Goal: Navigation & Orientation: Find specific page/section

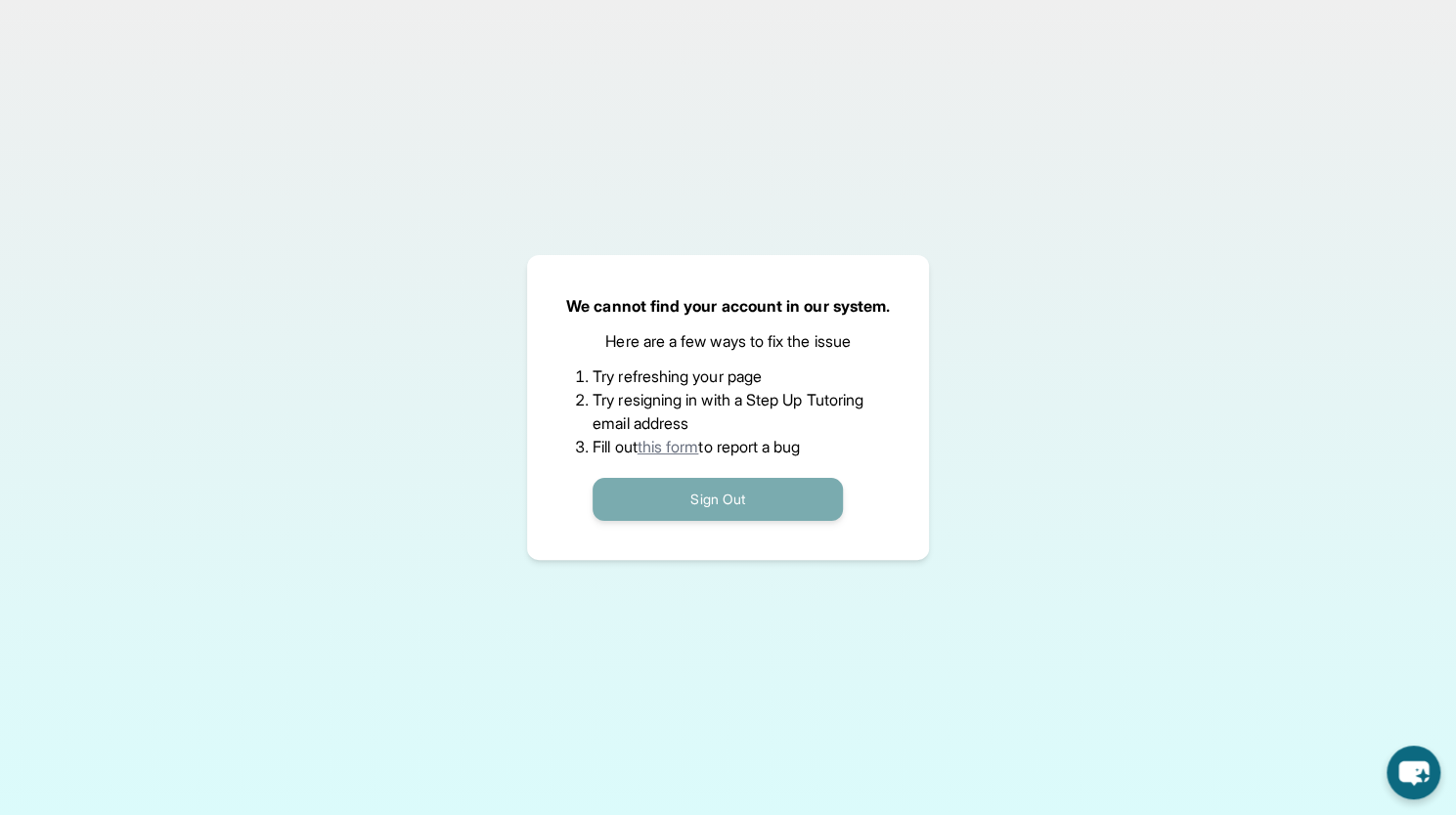
click at [704, 502] on button "Sign Out" at bounding box center [717, 500] width 250 height 43
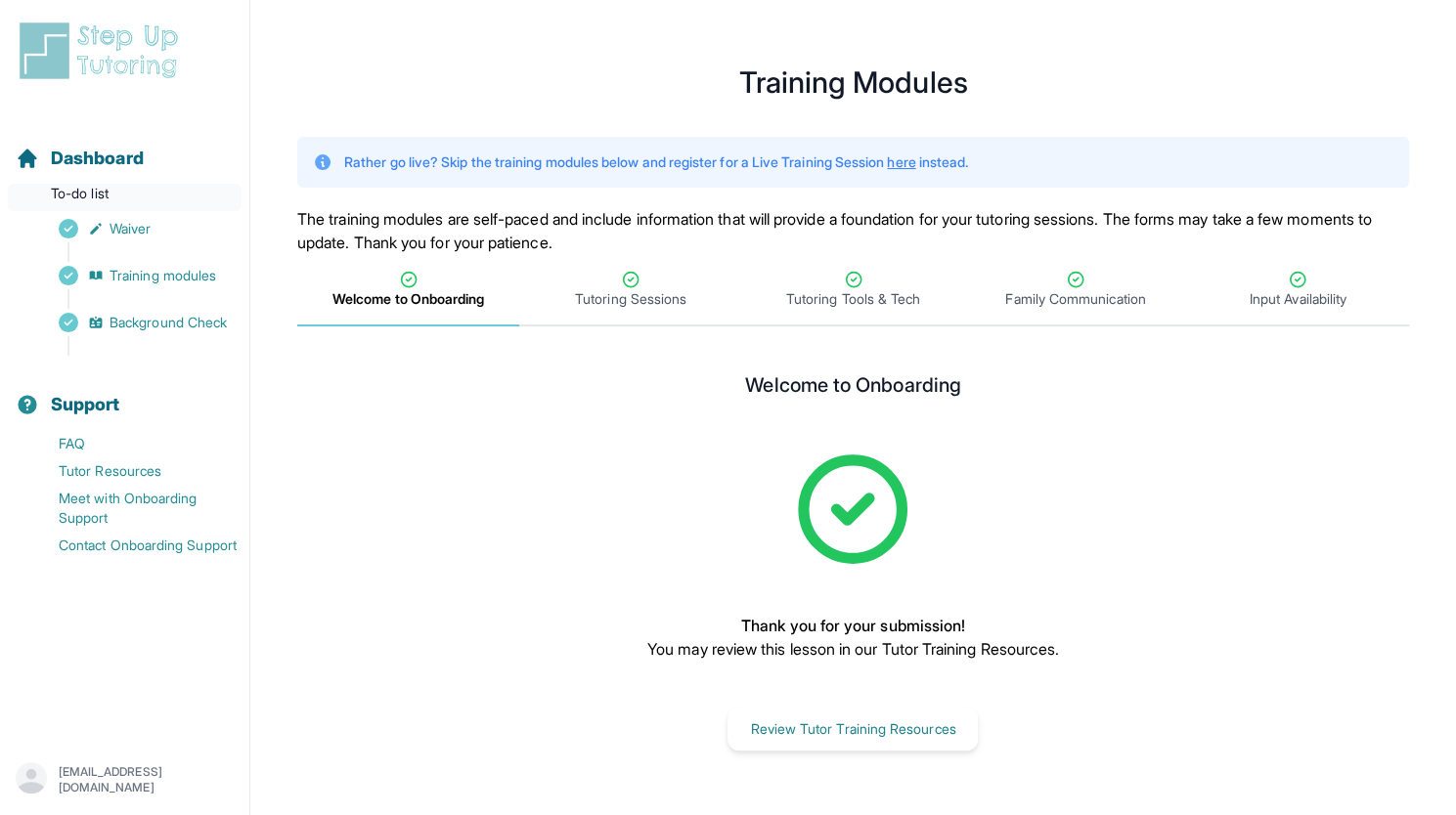
click at [88, 193] on p "To-do list" at bounding box center [124, 198] width 233 height 27
click at [110, 147] on span "Dashboard" at bounding box center [97, 159] width 93 height 27
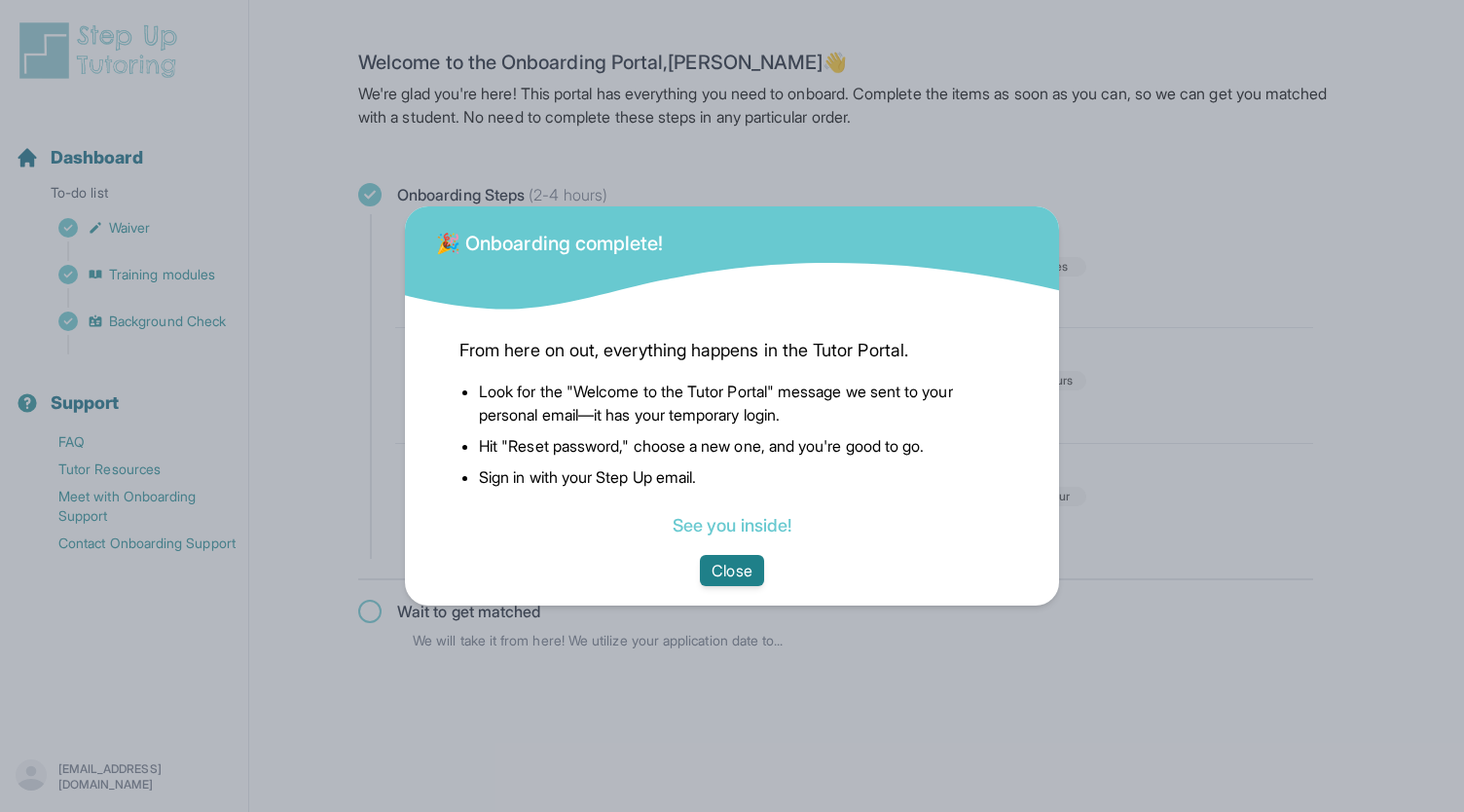
click at [733, 576] on button "Close" at bounding box center [731, 571] width 63 height 31
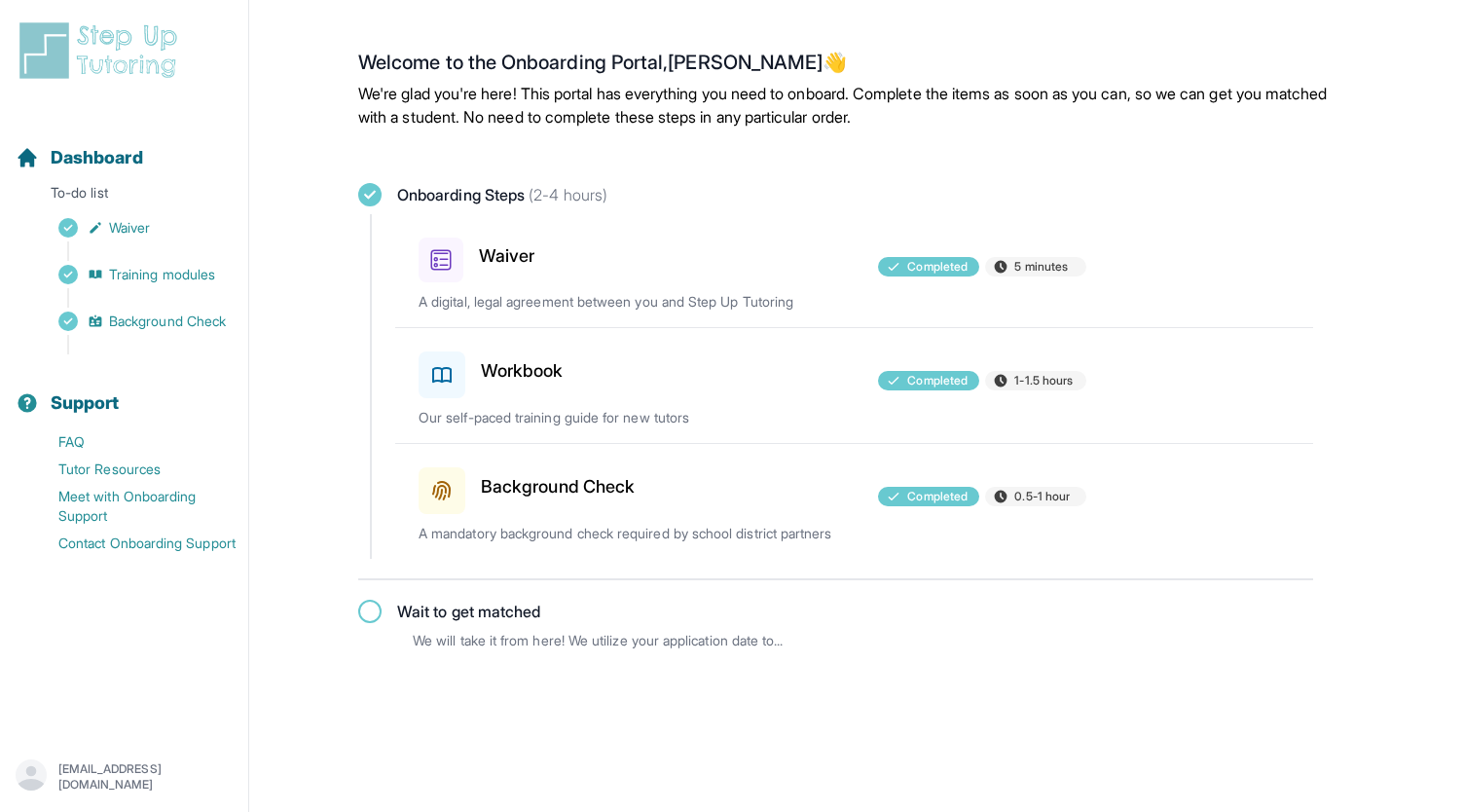
click at [716, 637] on p "We will take it from here! We utilize your application date to..." at bounding box center [884, 640] width 943 height 20
click at [427, 600] on span "Wait to get matched" at bounding box center [468, 612] width 143 height 23
click at [114, 53] on img at bounding box center [102, 51] width 174 height 62
click at [536, 377] on h3 "Workbook" at bounding box center [522, 371] width 83 height 27
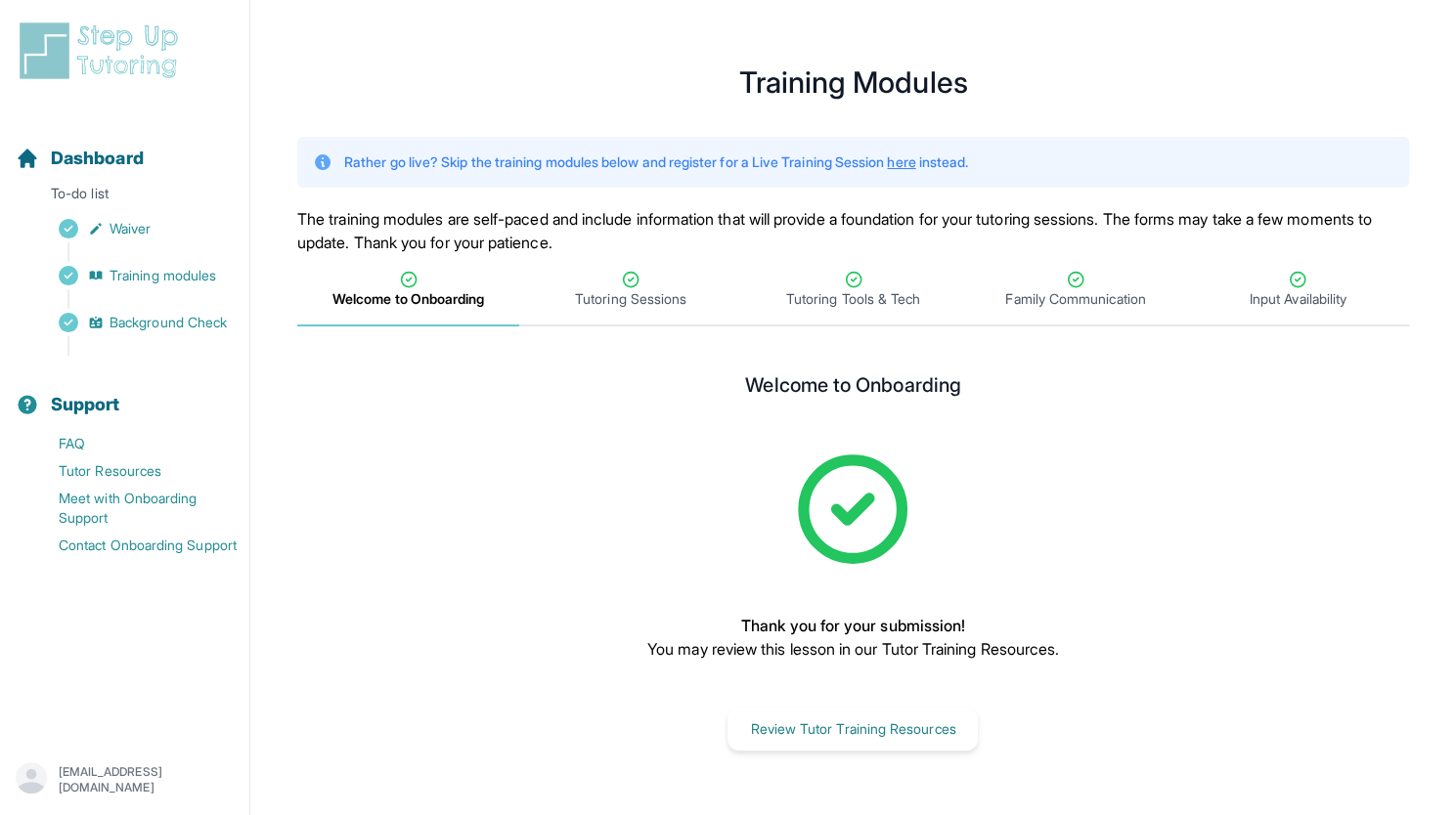
scroll to position [24, 0]
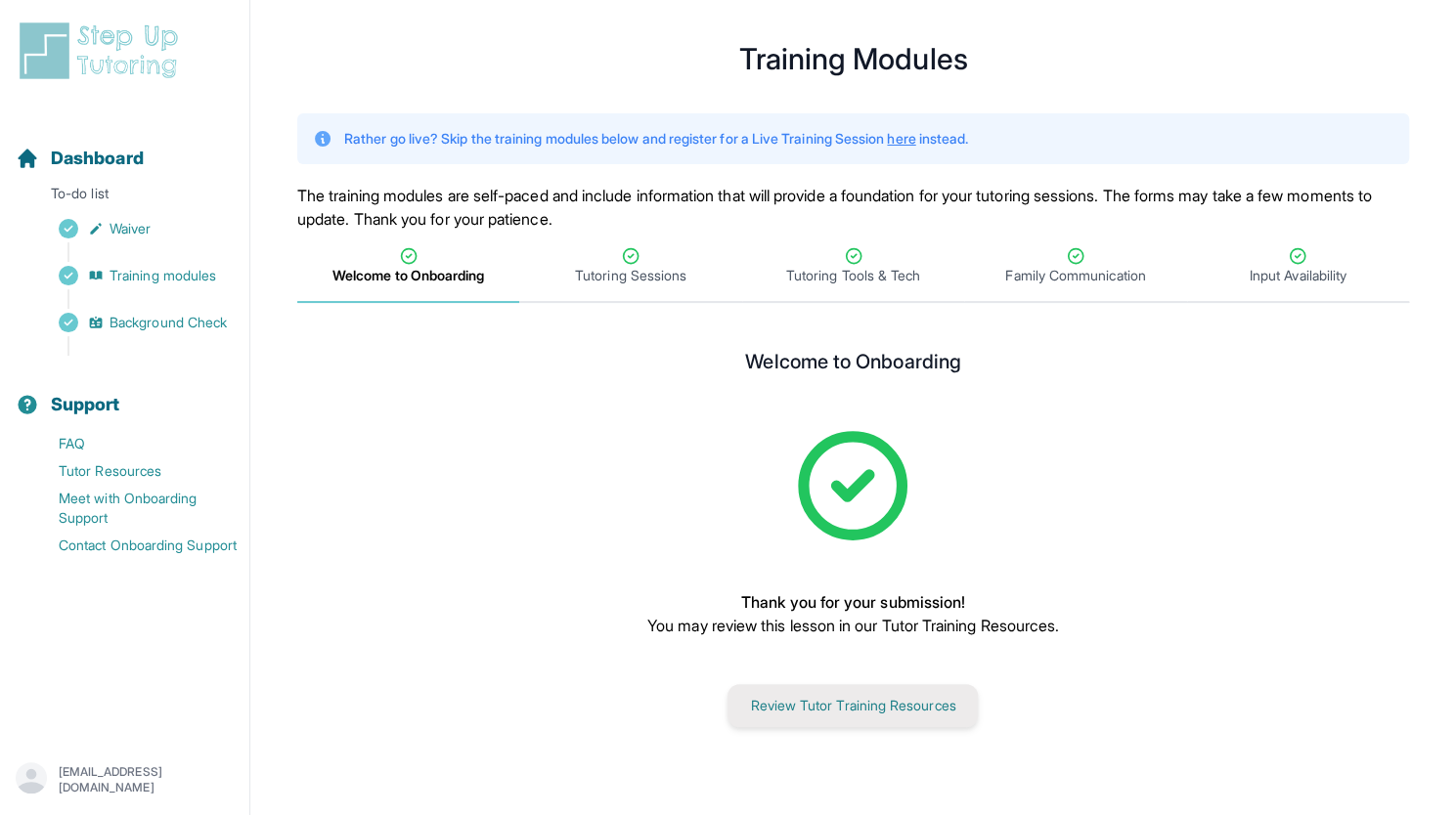
click at [886, 704] on button "Review Tutor Training Resources" at bounding box center [851, 705] width 250 height 43
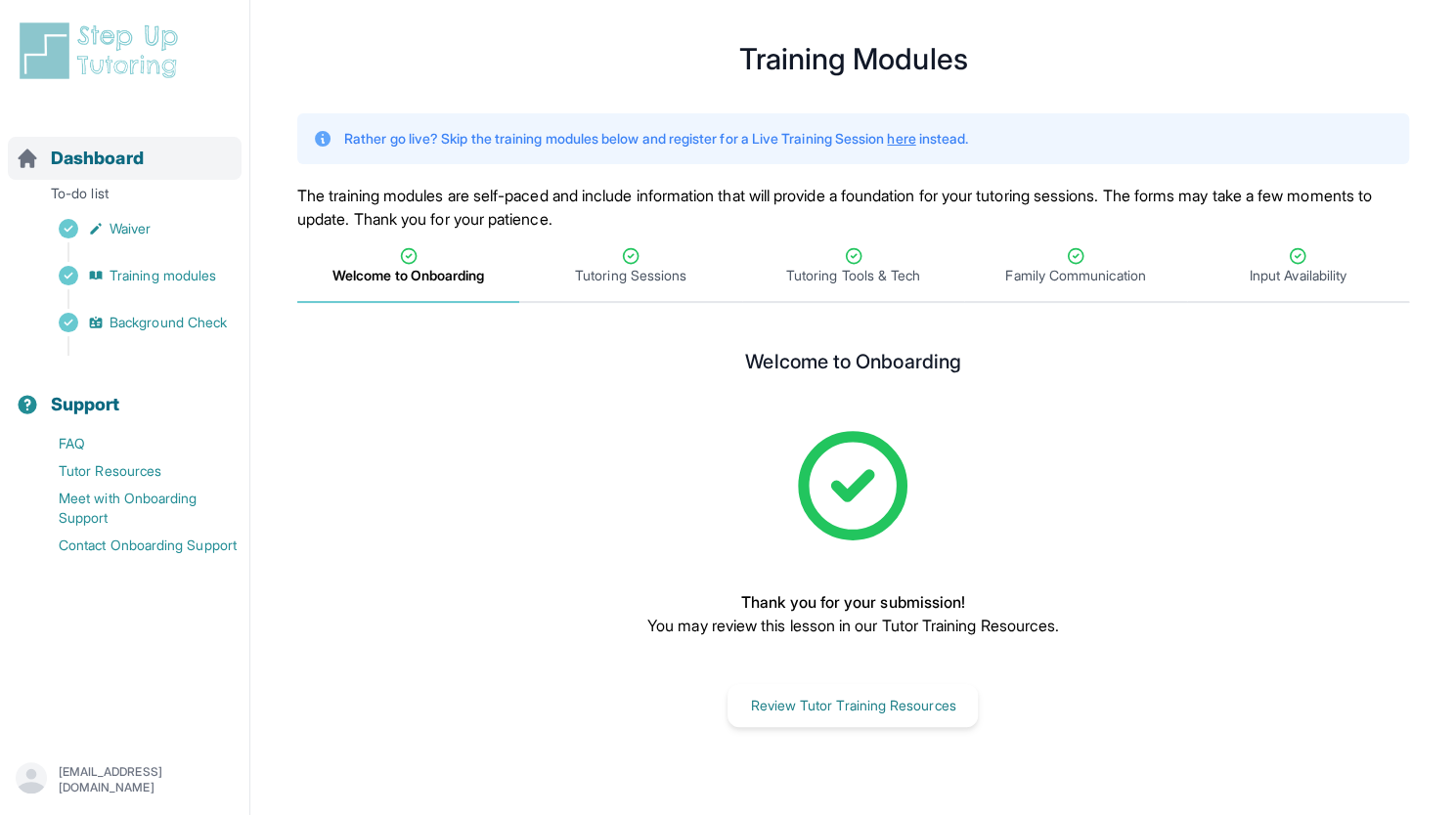
click at [92, 153] on span "Dashboard" at bounding box center [97, 159] width 93 height 27
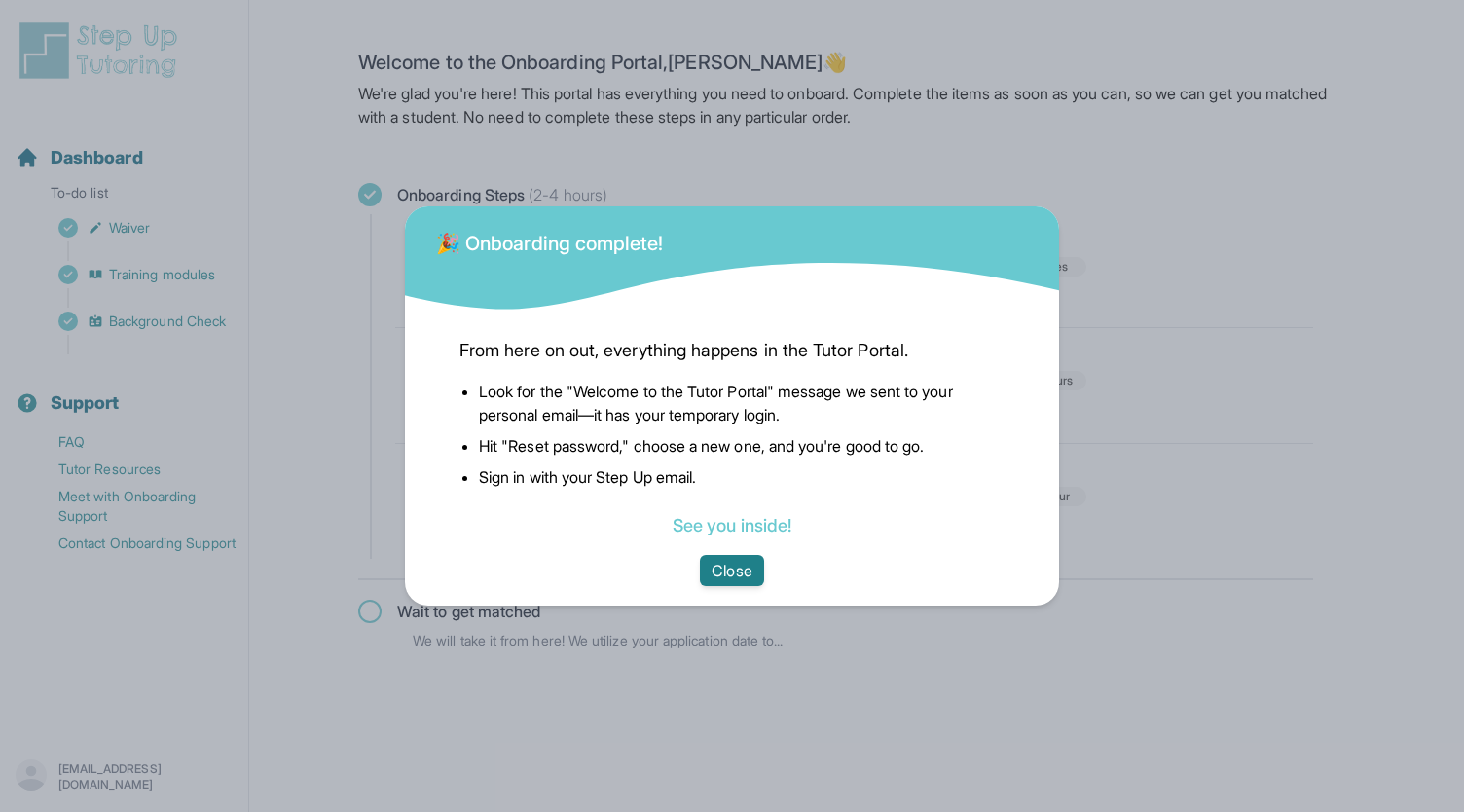
click at [742, 567] on button "Close" at bounding box center [731, 571] width 63 height 31
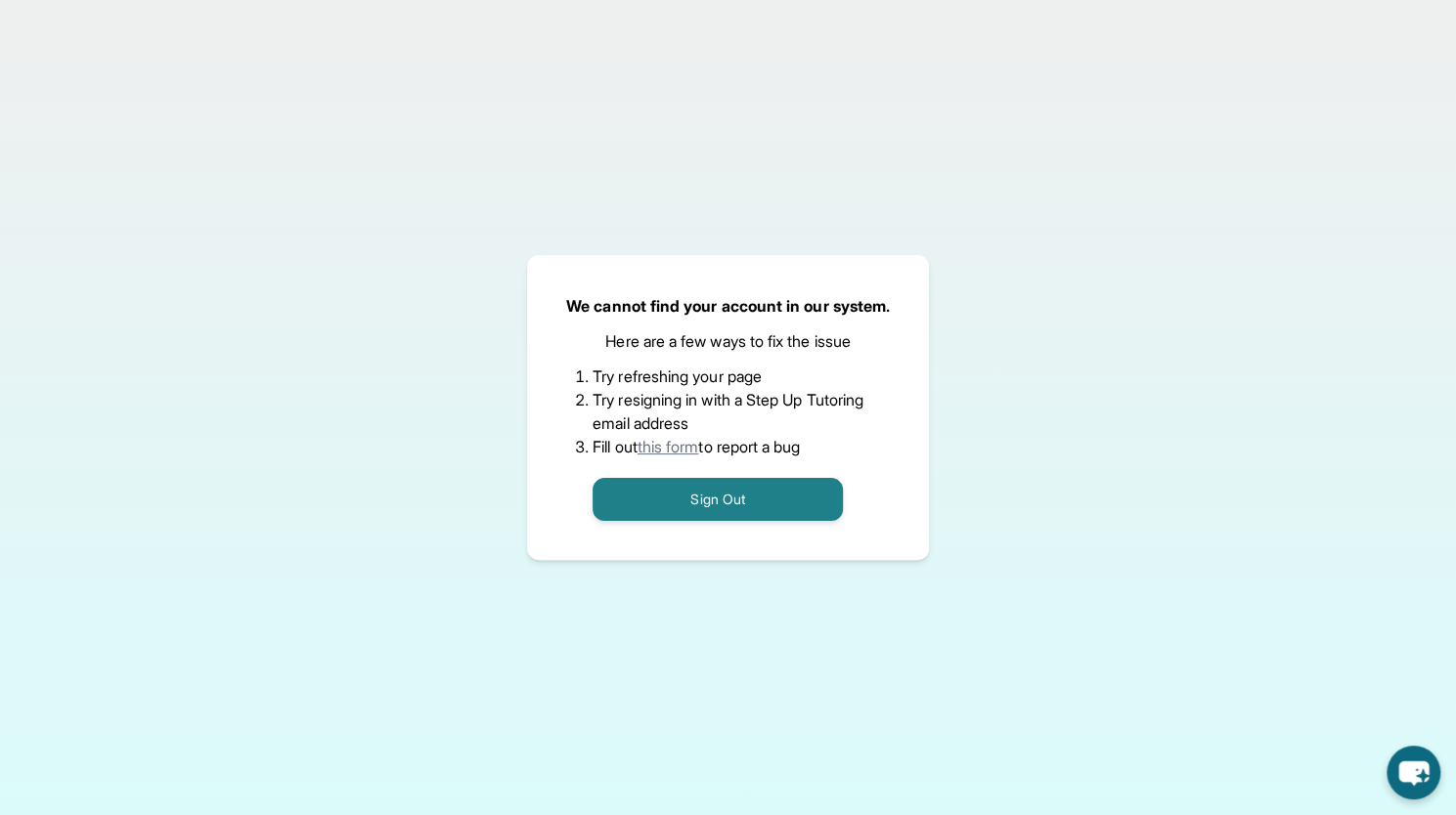
click at [670, 446] on link "this form" at bounding box center [667, 447] width 62 height 20
click at [1341, 520] on div "We cannot find your account in our system. Here are a few ways to fix the issue…" at bounding box center [728, 408] width 1456 height 815
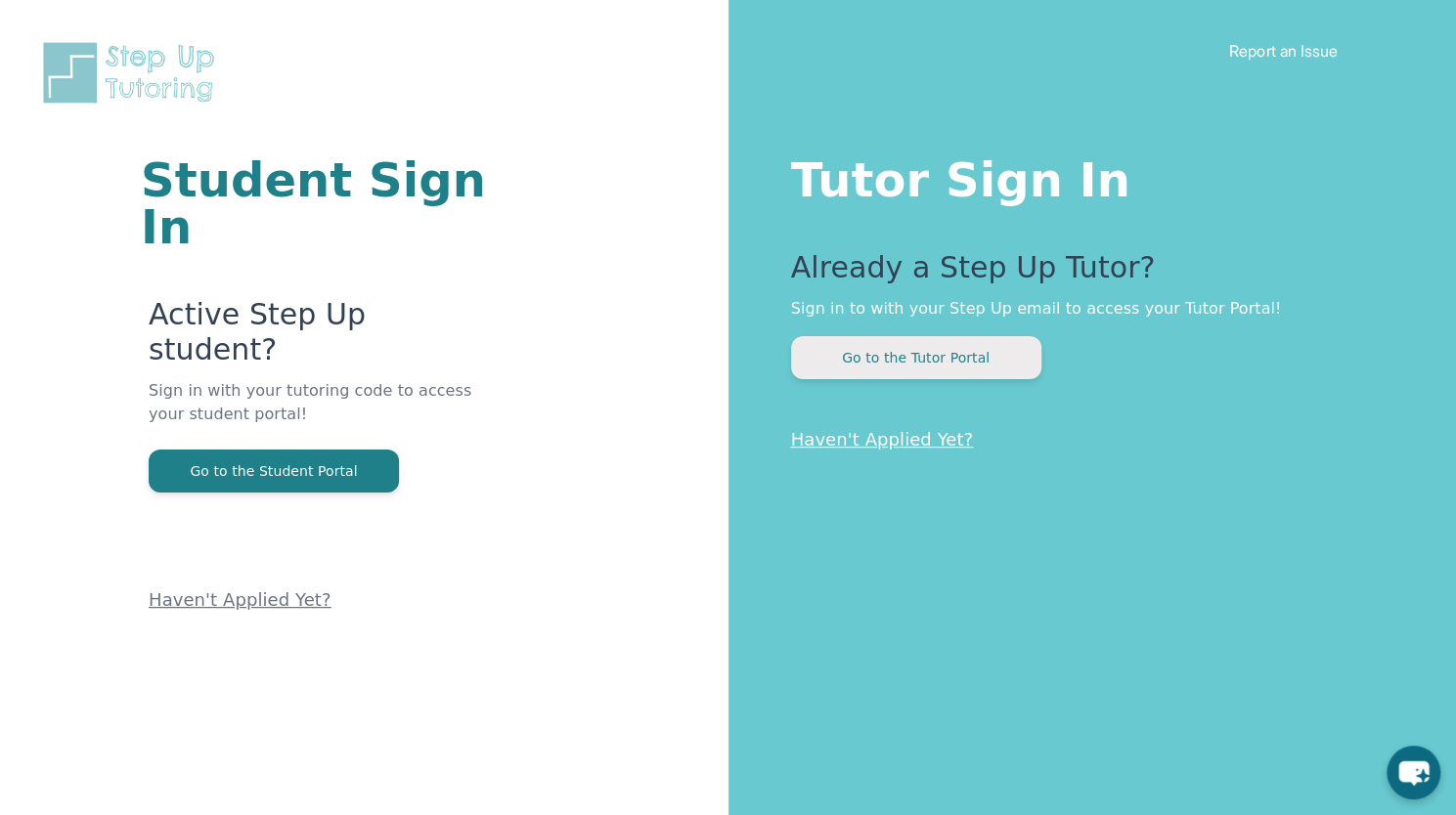
click at [946, 345] on button "Go to the Tutor Portal" at bounding box center [915, 358] width 250 height 43
